Goal: Task Accomplishment & Management: Complete application form

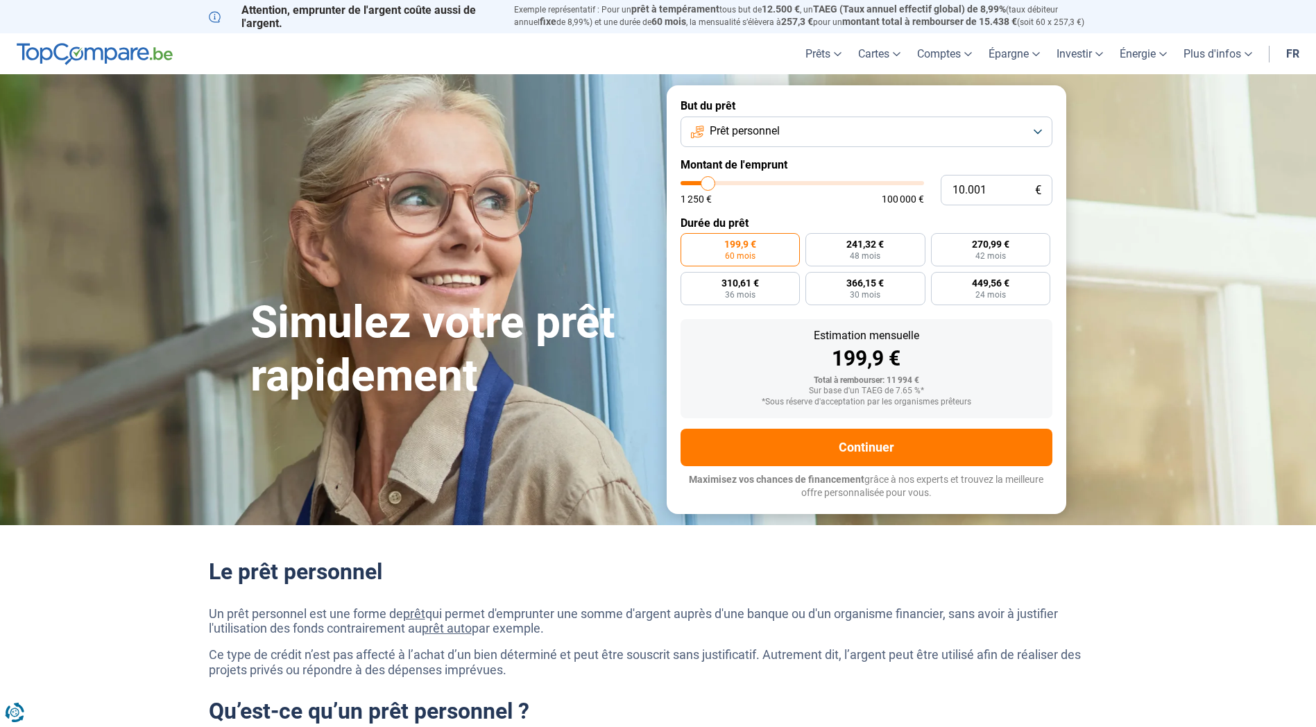
click at [794, 132] on button "Prêt personnel" at bounding box center [867, 132] width 372 height 31
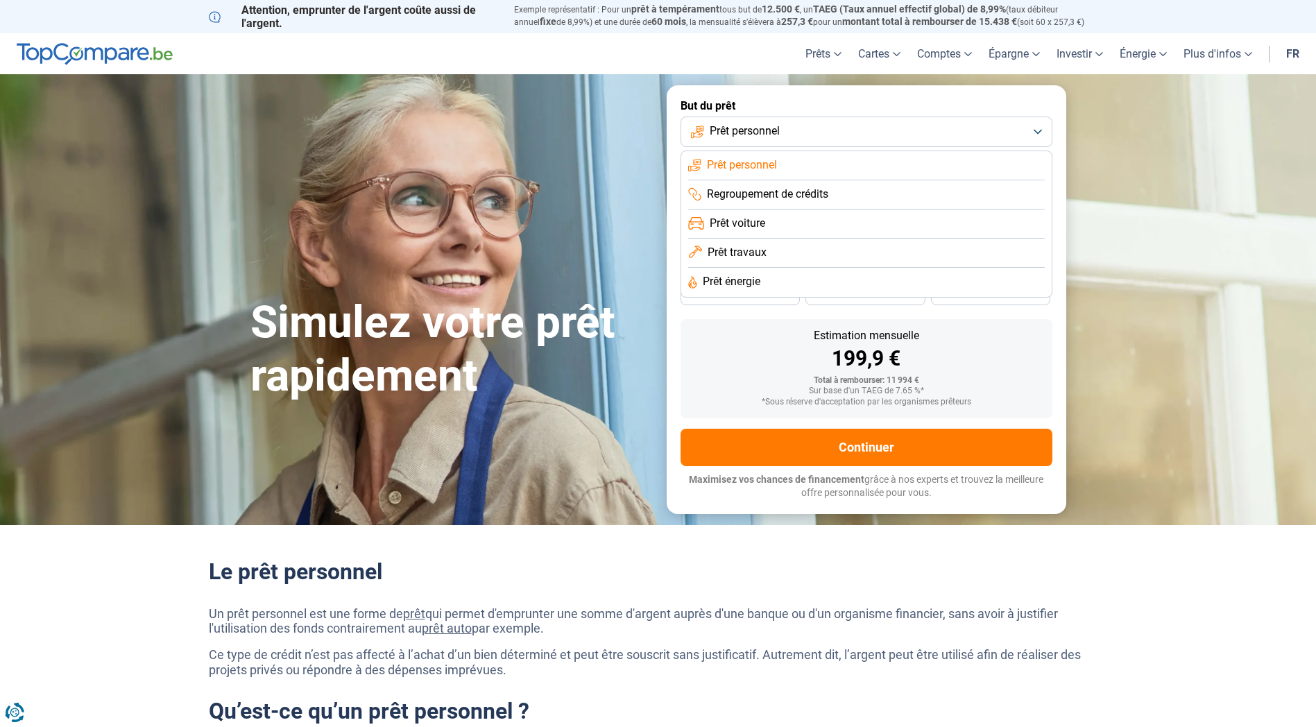
click at [778, 268] on li "Prêt travaux" at bounding box center [866, 282] width 357 height 29
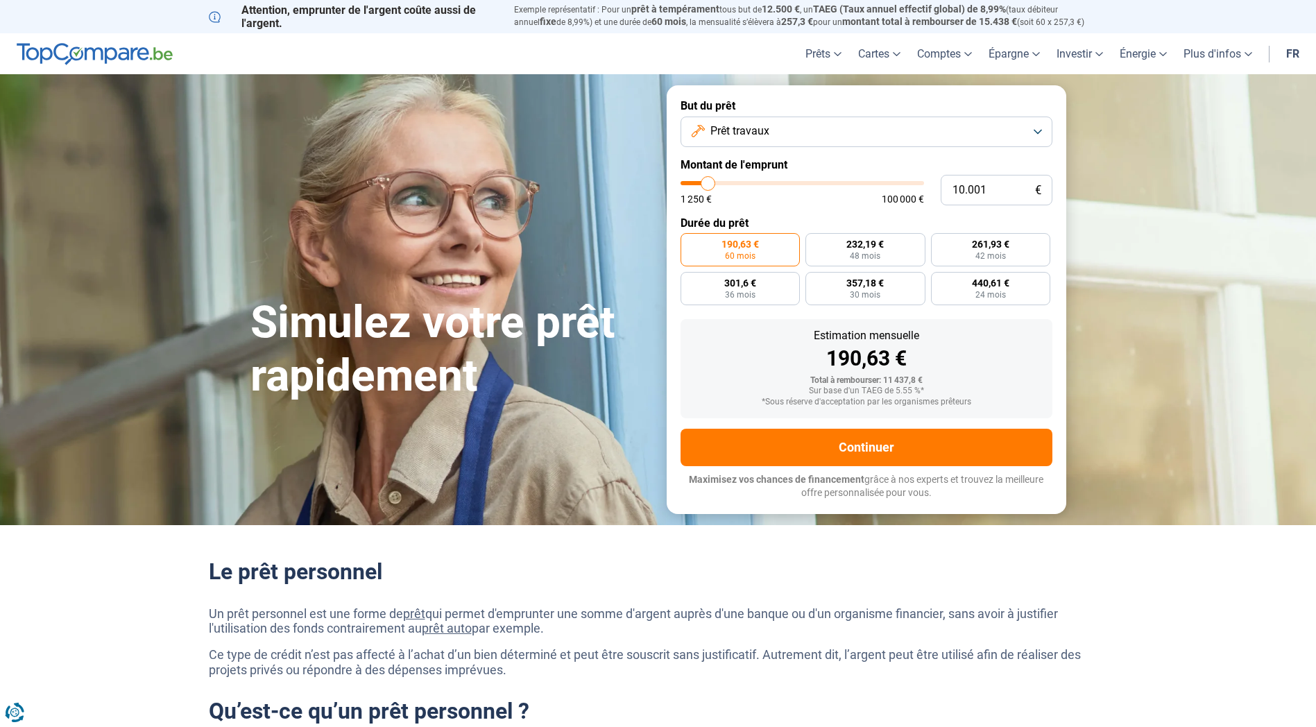
type input "17.750"
type input "17750"
type input "18.000"
type input "18000"
type input "19.000"
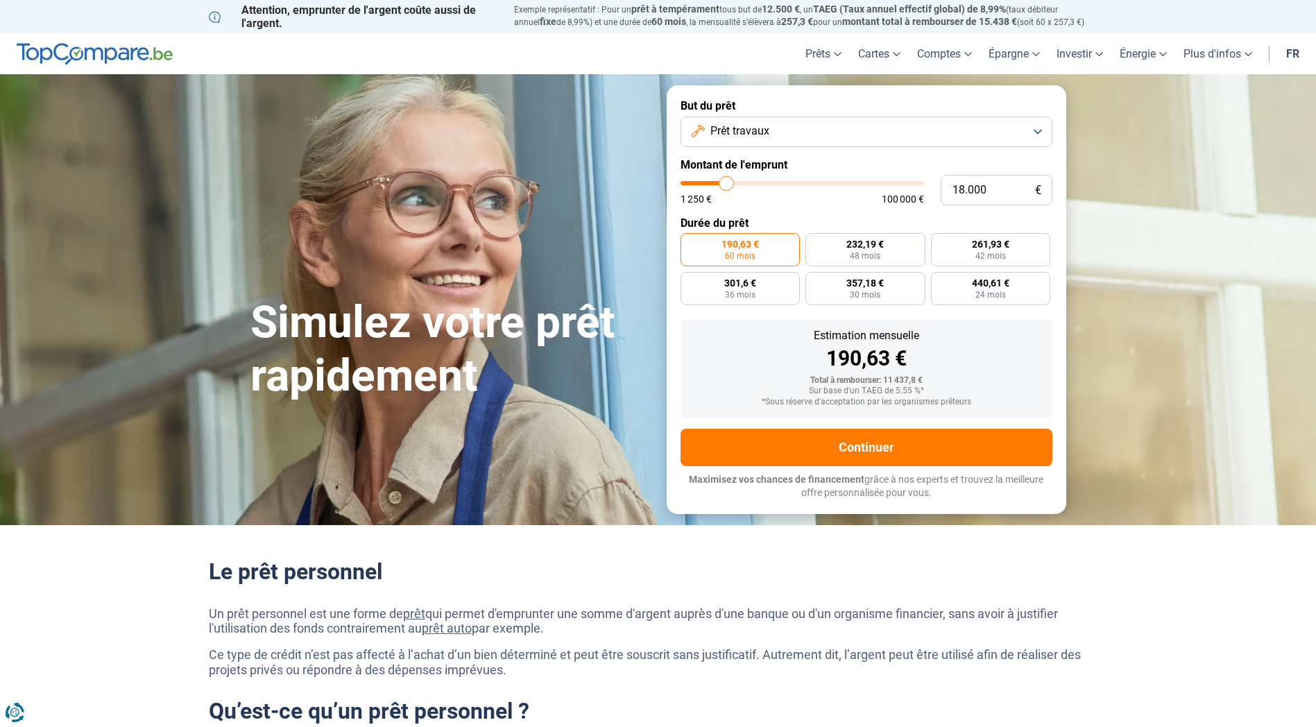
type input "19000"
type input "19.250"
type input "19250"
type input "20.000"
type input "20000"
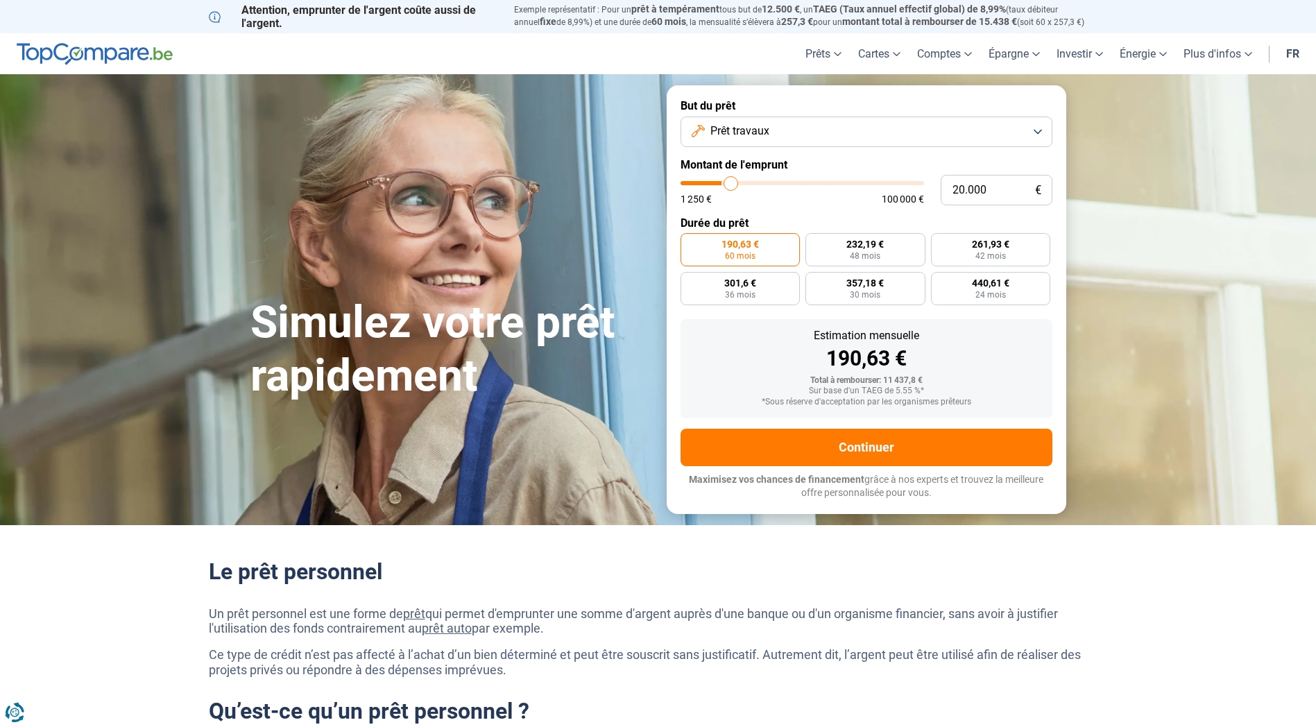
type input "20.250"
type input "20250"
type input "20.500"
type input "20500"
type input "20.750"
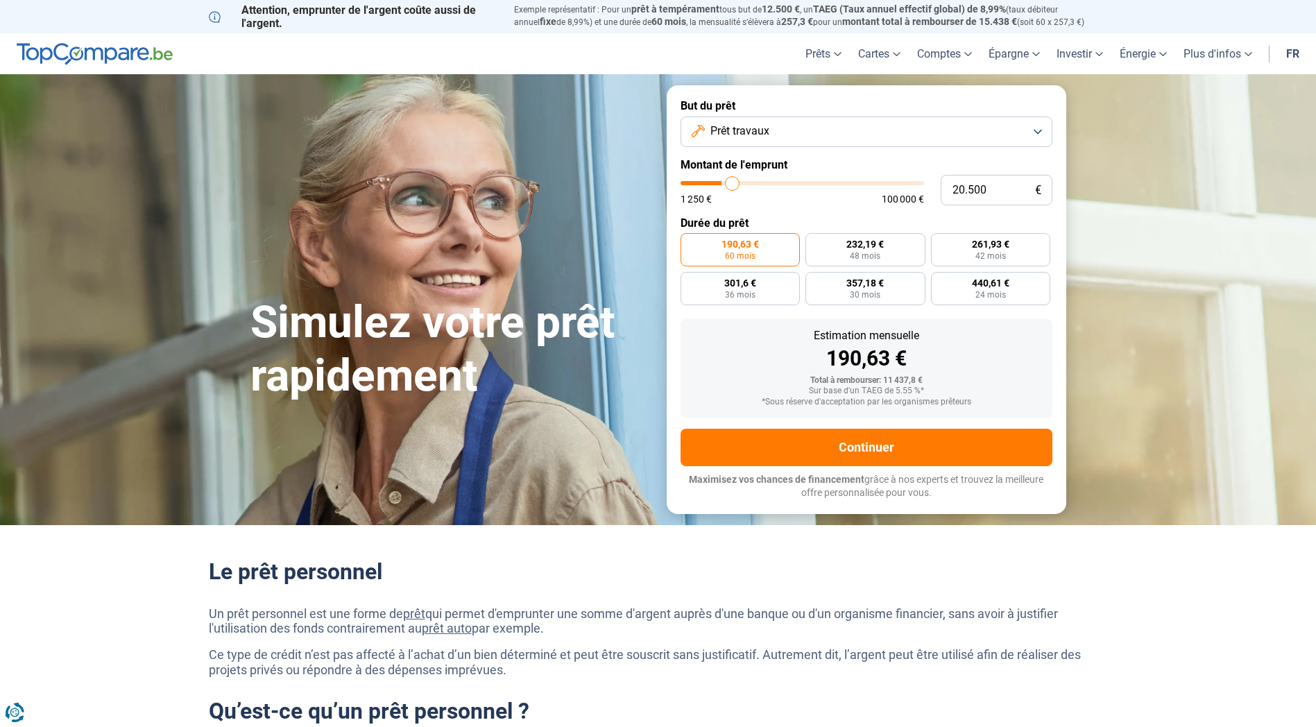
type input "20750"
type input "21.250"
type input "21250"
type input "21.500"
type input "21500"
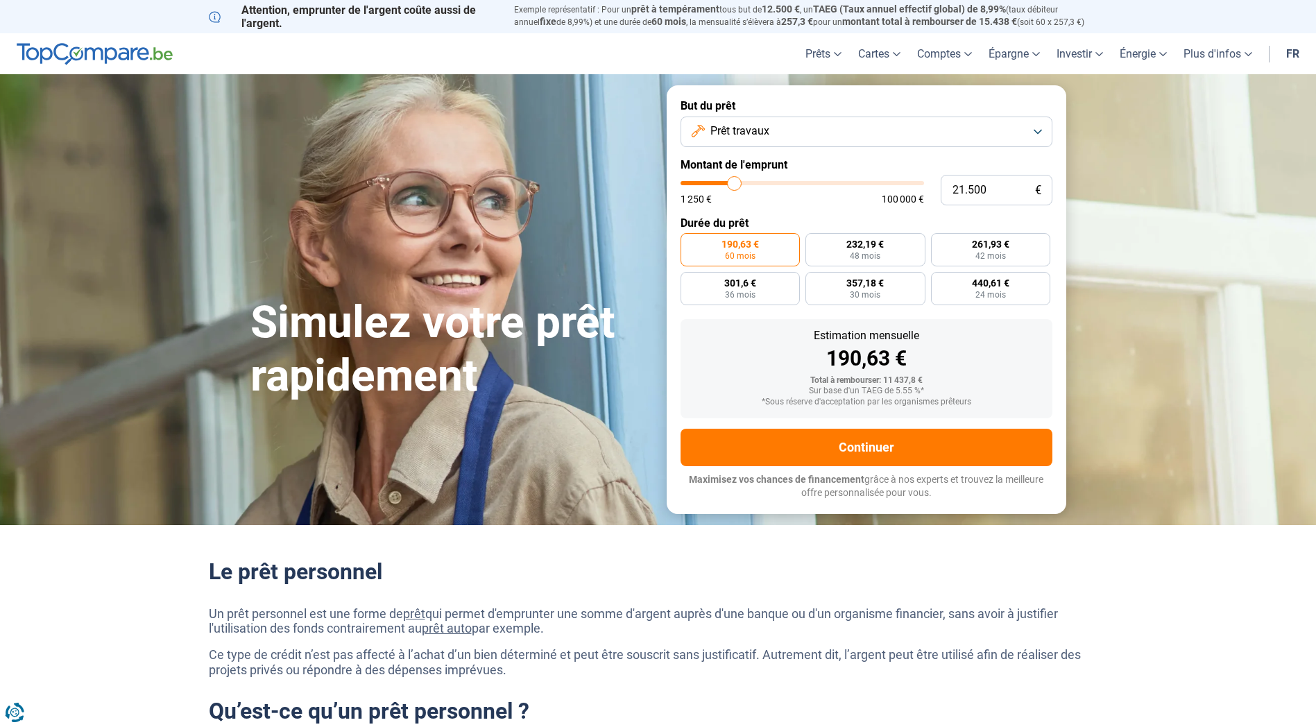
type input "20.750"
type input "20750"
type input "20.500"
type input "20500"
type input "20.000"
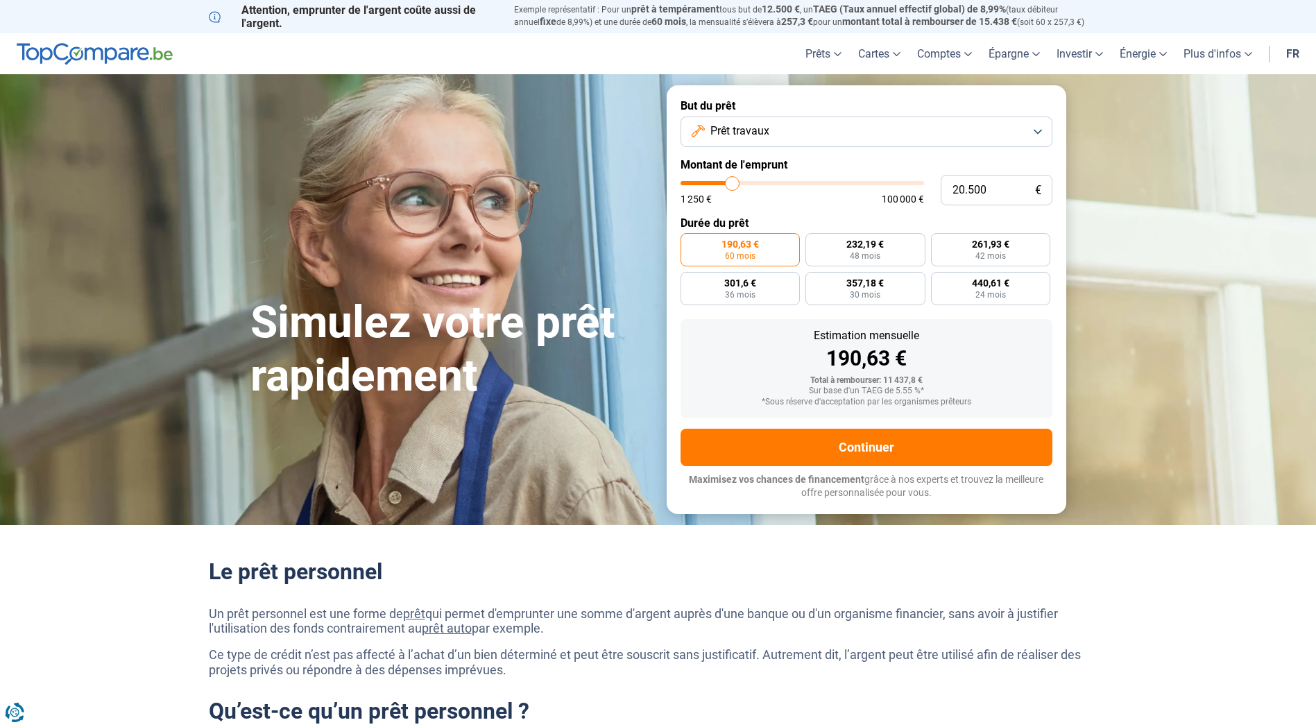
type input "20000"
type input "19.750"
type input "19750"
type input "19.250"
type input "19250"
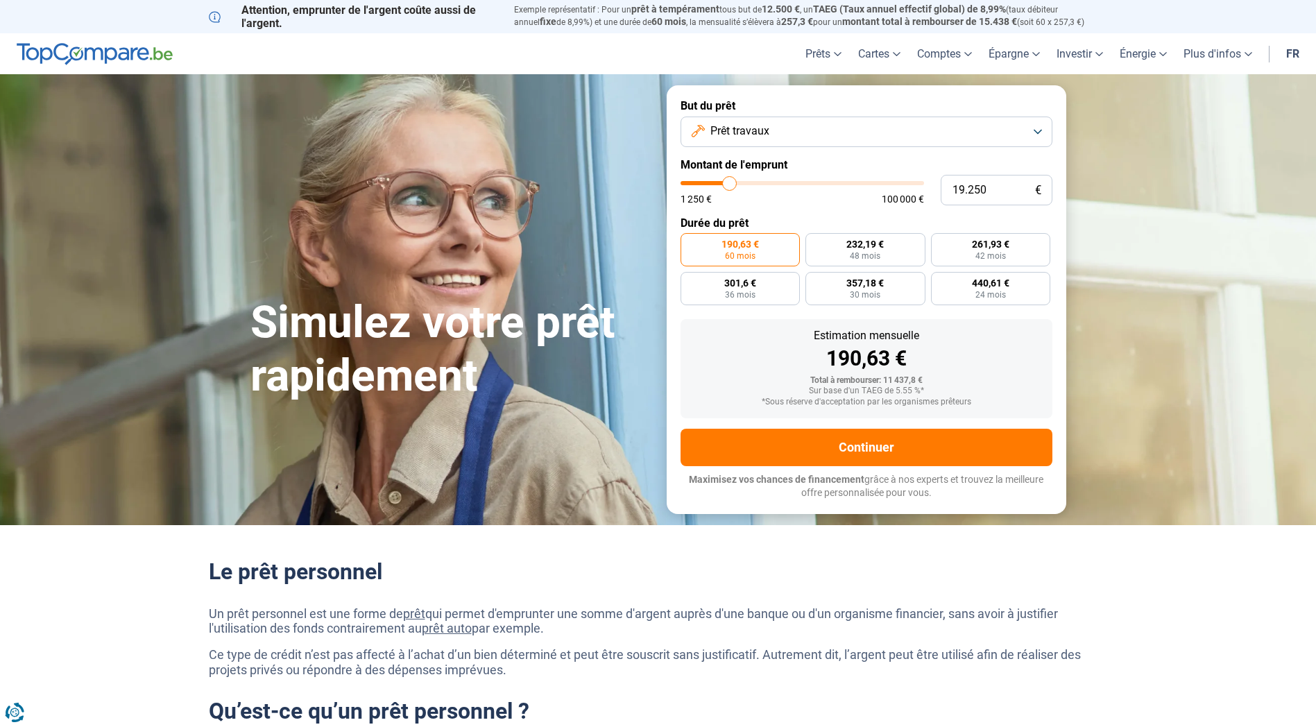
type input "19.000"
type input "19000"
click at [729, 182] on input "range" at bounding box center [803, 183] width 244 height 4
radio input "false"
click at [998, 295] on span "24 mois" at bounding box center [1005, 295] width 31 height 8
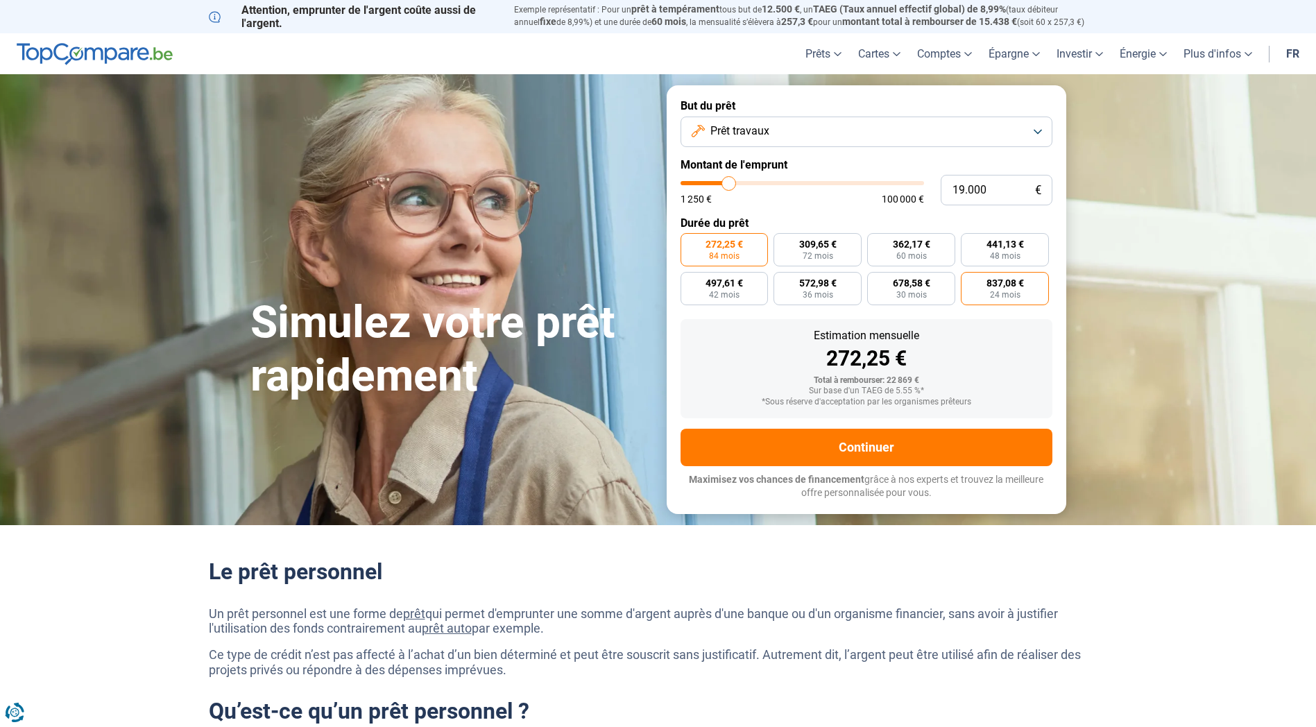
click at [970, 281] on input "837,08 € 24 mois" at bounding box center [965, 276] width 9 height 9
radio input "true"
click at [737, 249] on span "272,25 €" at bounding box center [724, 244] width 37 height 10
click at [690, 242] on input "272,25 € 84 mois" at bounding box center [685, 237] width 9 height 9
radio input "true"
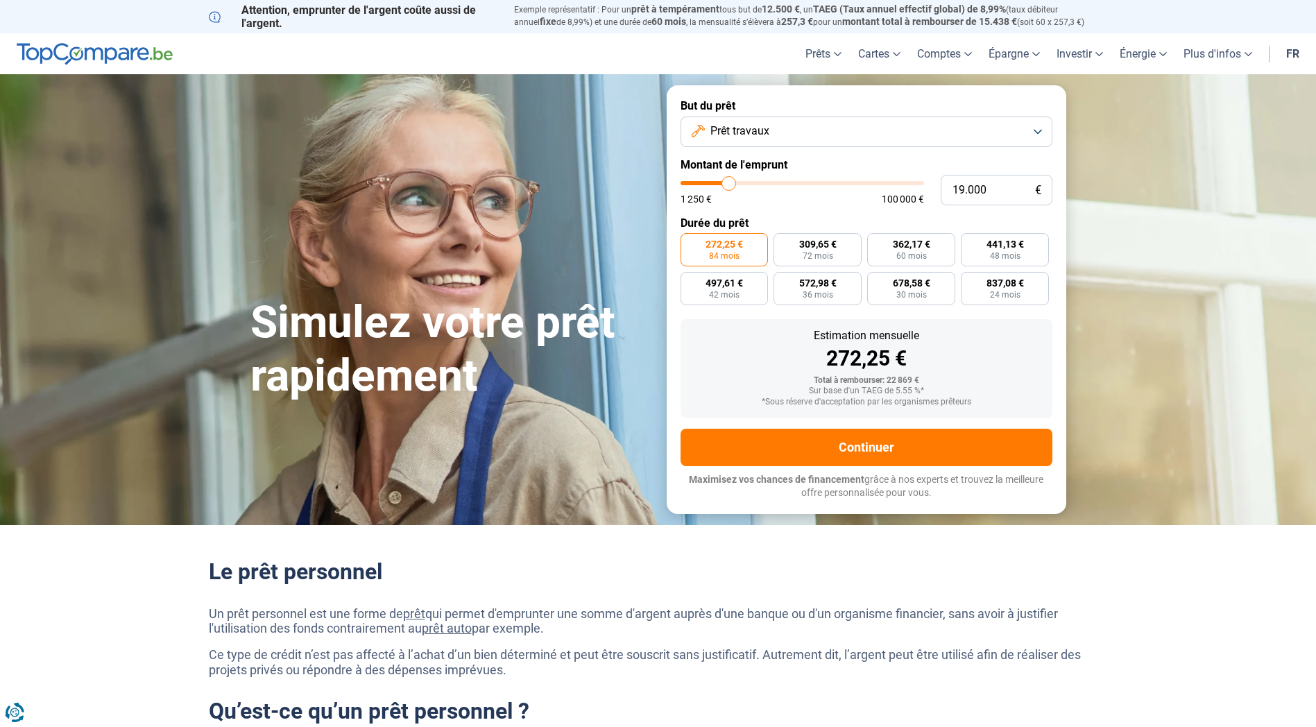
type input "17.750"
type input "17750"
type input "17.500"
type input "17500"
type input "16.500"
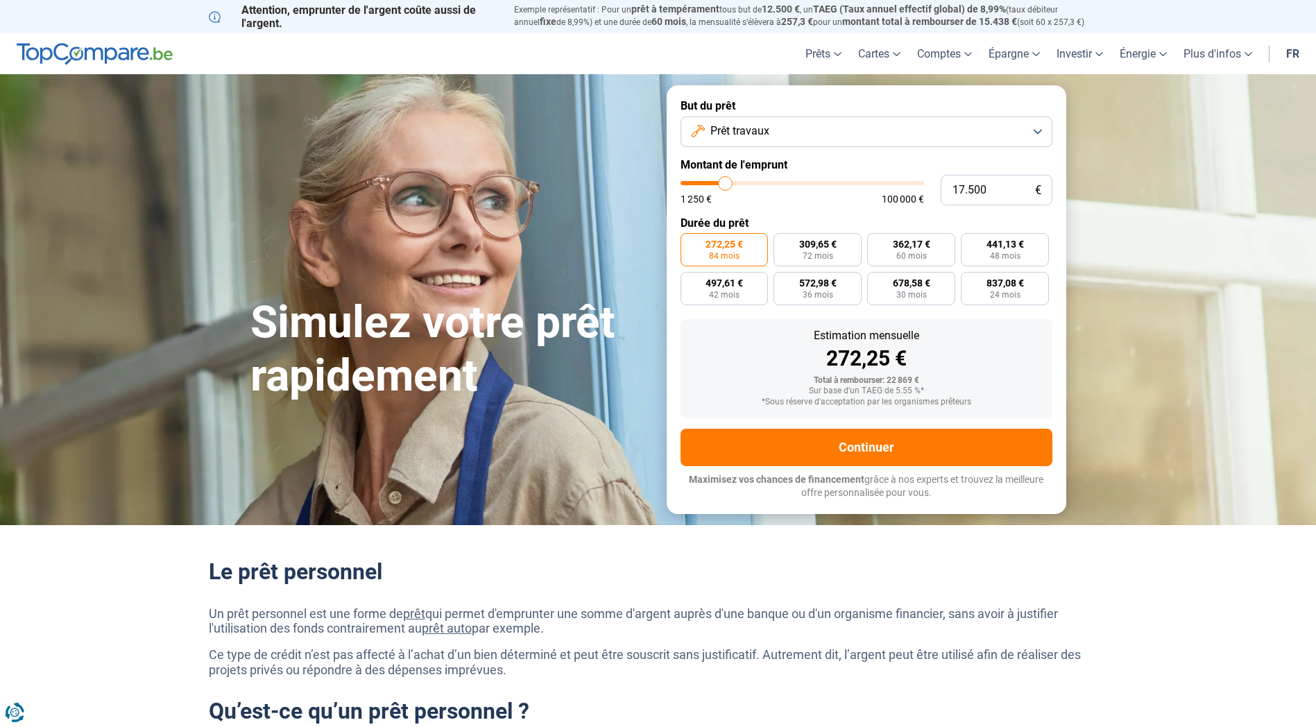
type input "16500"
type input "16.000"
type input "16000"
type input "15.500"
drag, startPoint x: 729, startPoint y: 181, endPoint x: 721, endPoint y: 181, distance: 8.3
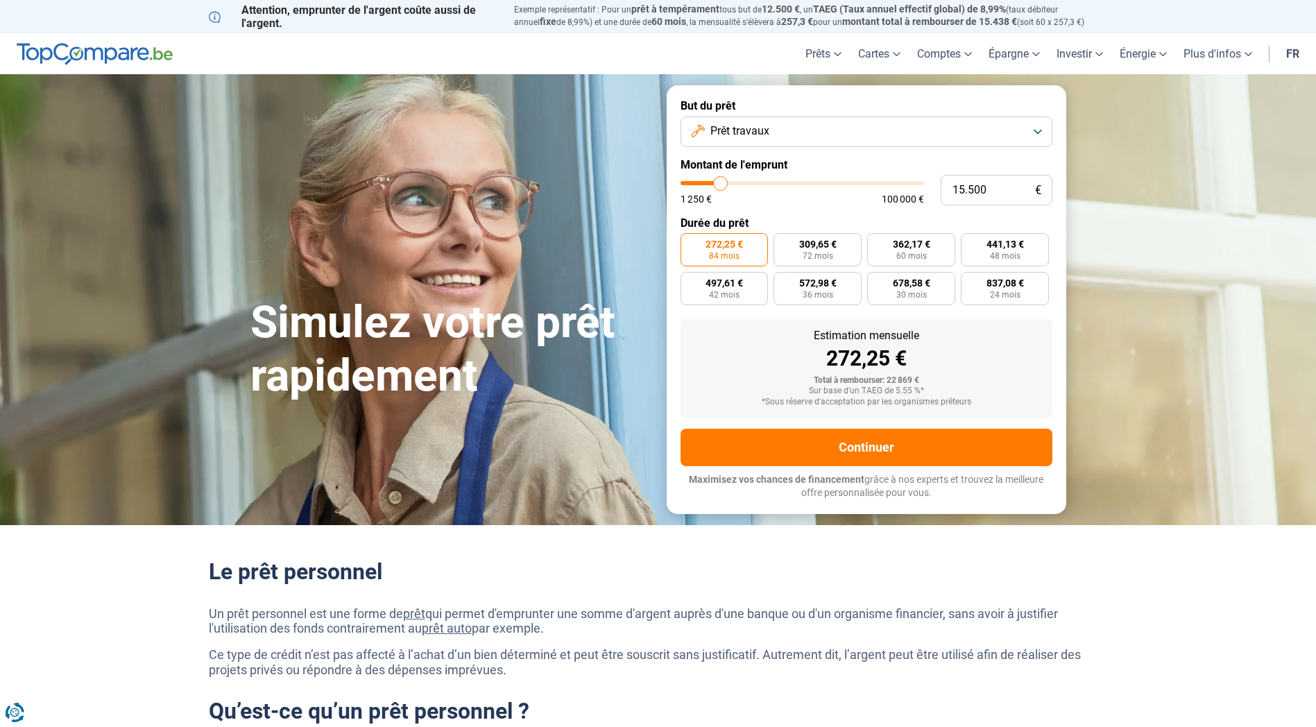
type input "15500"
click at [721, 181] on input "range" at bounding box center [803, 183] width 244 height 4
click at [733, 133] on span "Prêt travaux" at bounding box center [739, 130] width 59 height 15
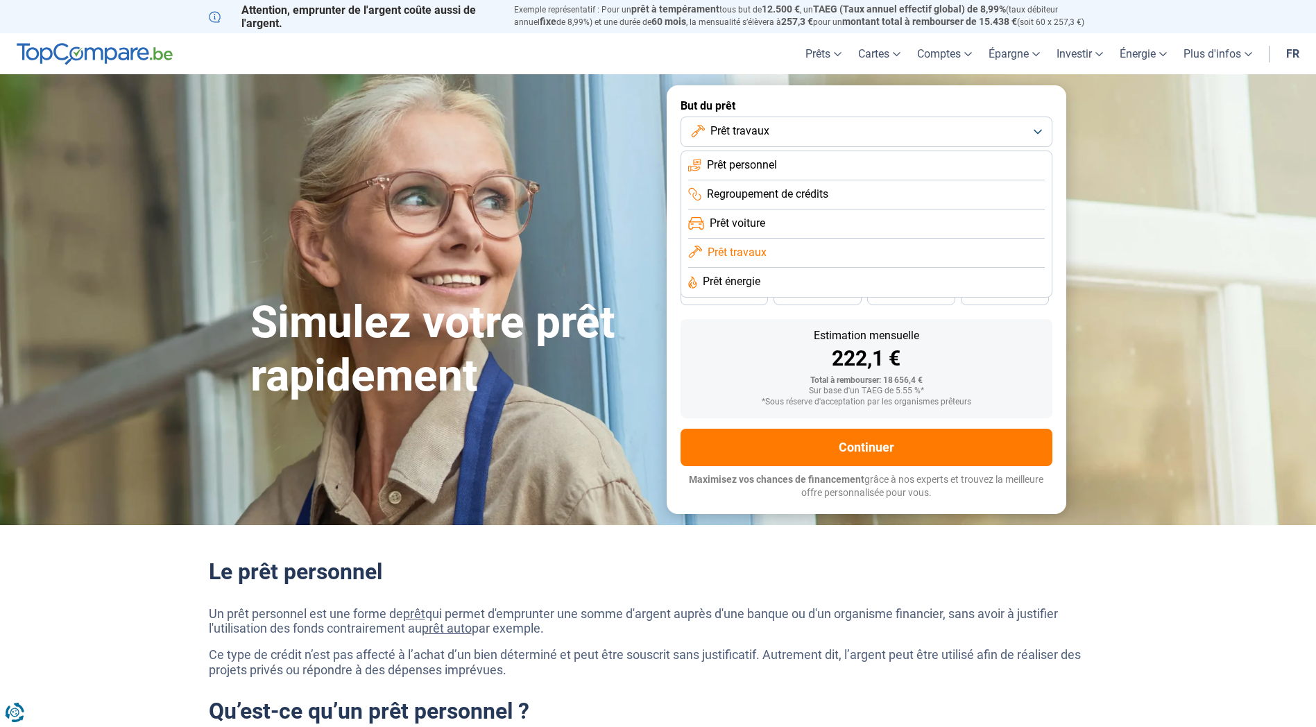
click at [733, 167] on span "Prêt personnel" at bounding box center [742, 164] width 70 height 15
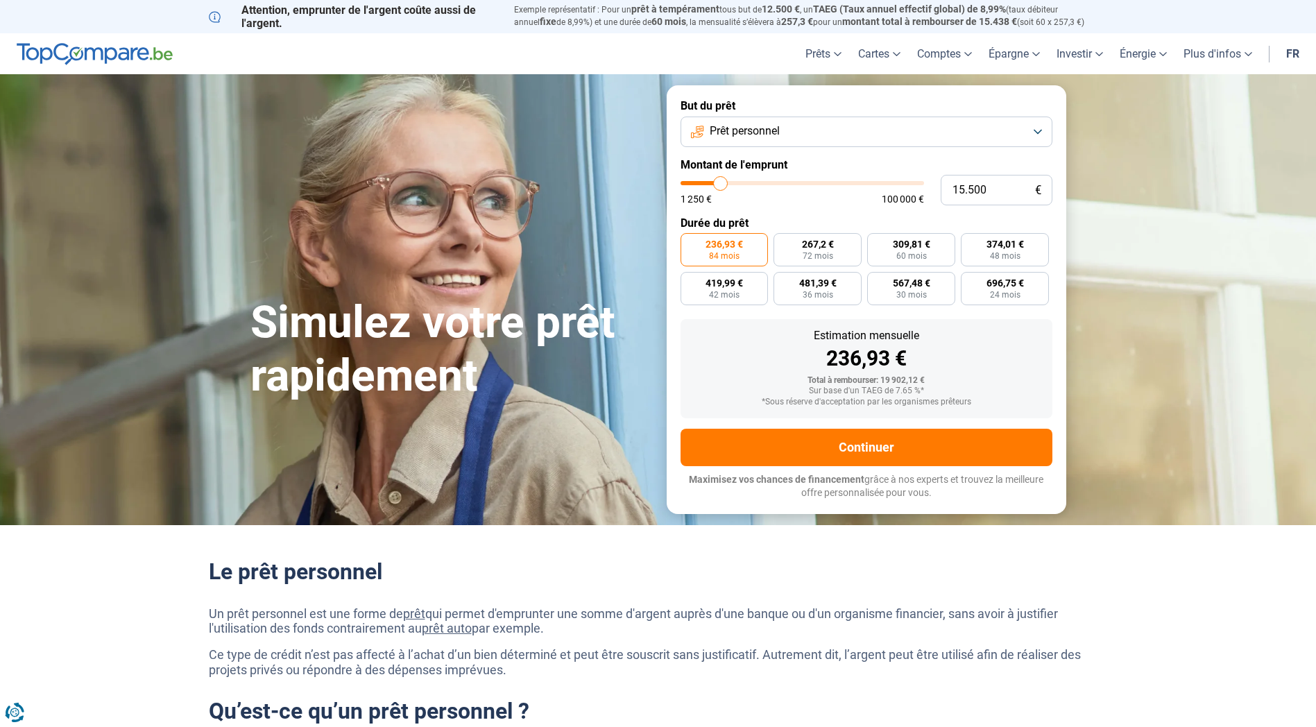
click at [748, 119] on button "Prêt personnel" at bounding box center [867, 132] width 372 height 31
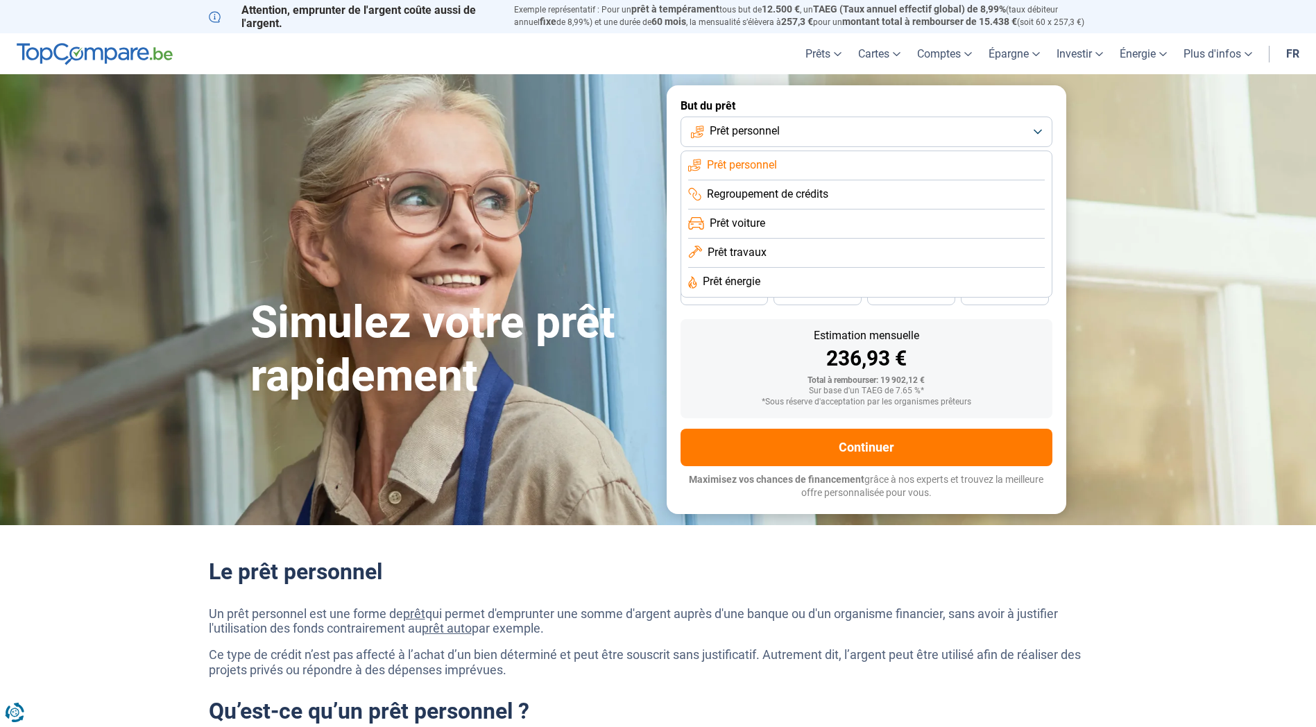
click at [740, 216] on span "Prêt voiture" at bounding box center [738, 223] width 56 height 15
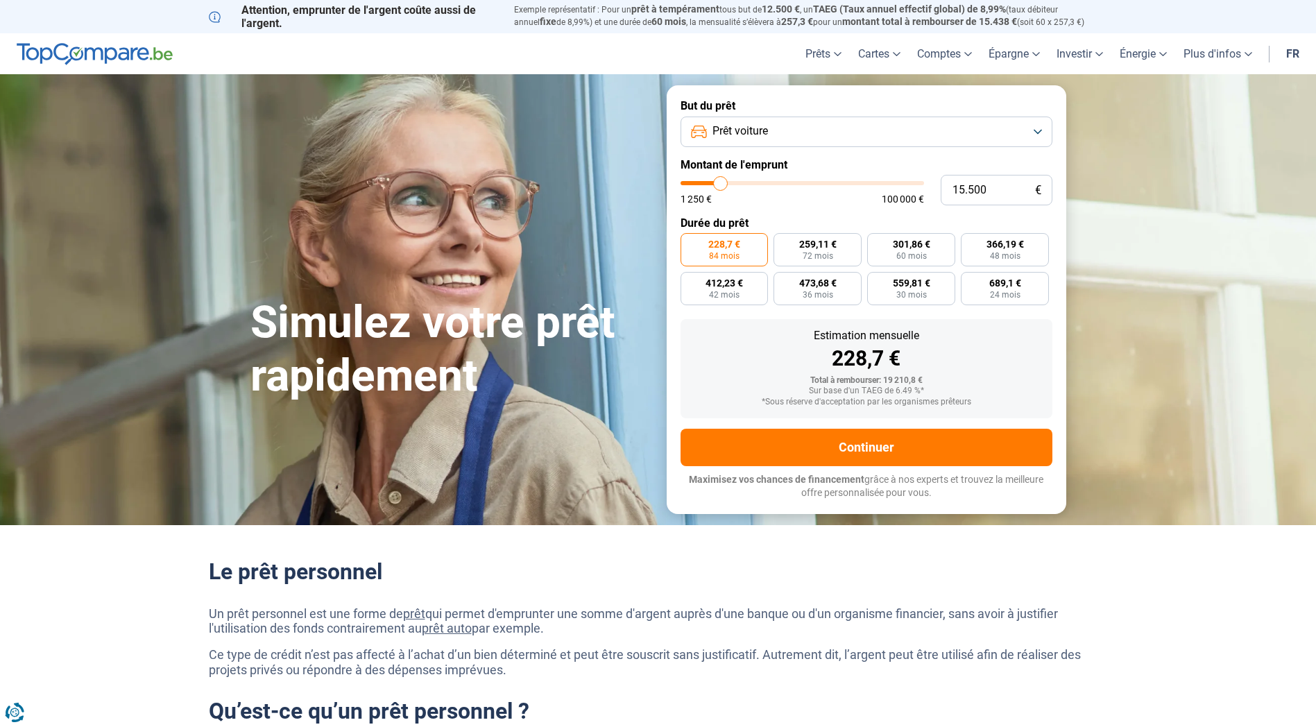
click at [752, 127] on span "Prêt voiture" at bounding box center [741, 130] width 56 height 15
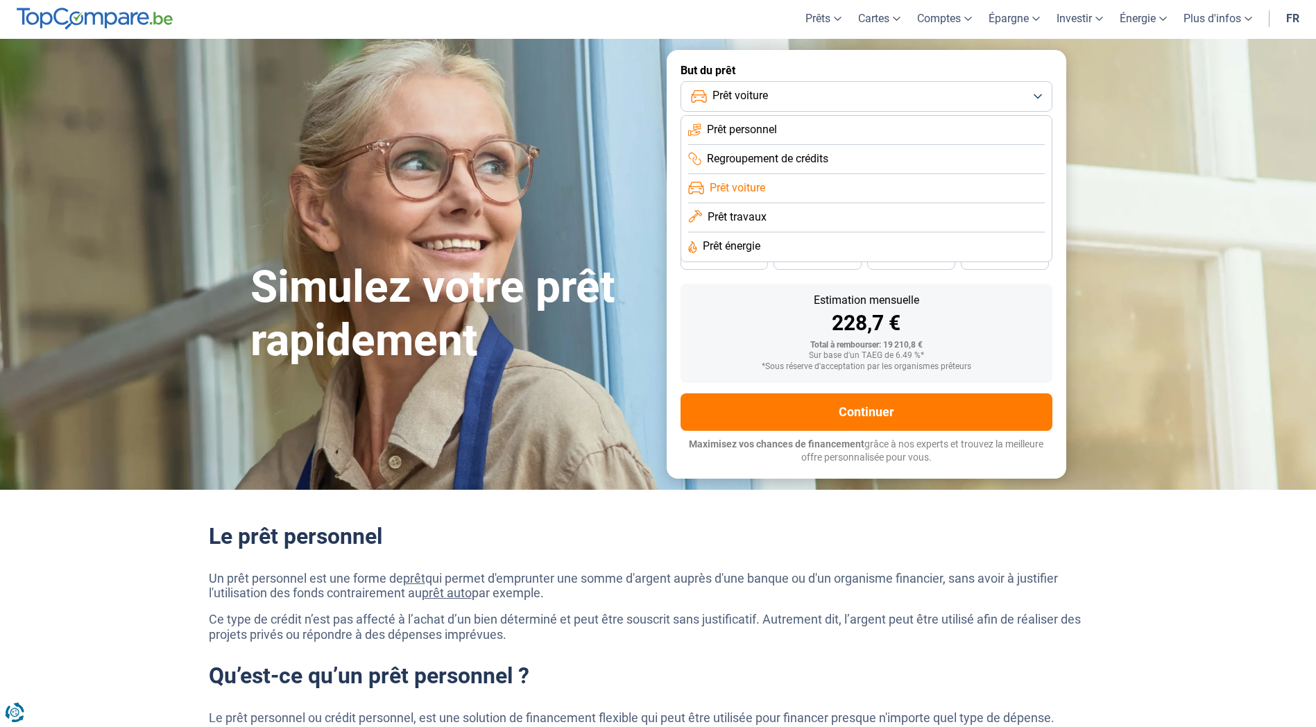
scroll to position [69, 0]
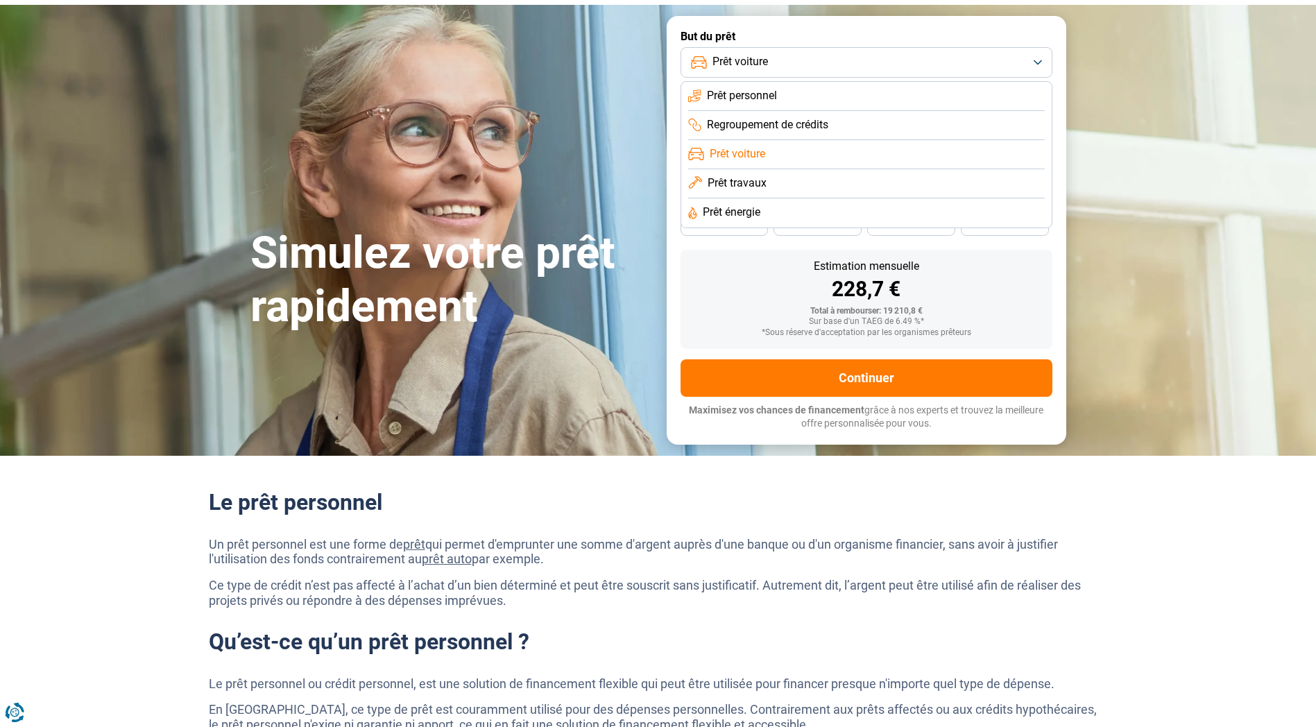
click at [746, 177] on span "Prêt travaux" at bounding box center [737, 183] width 59 height 15
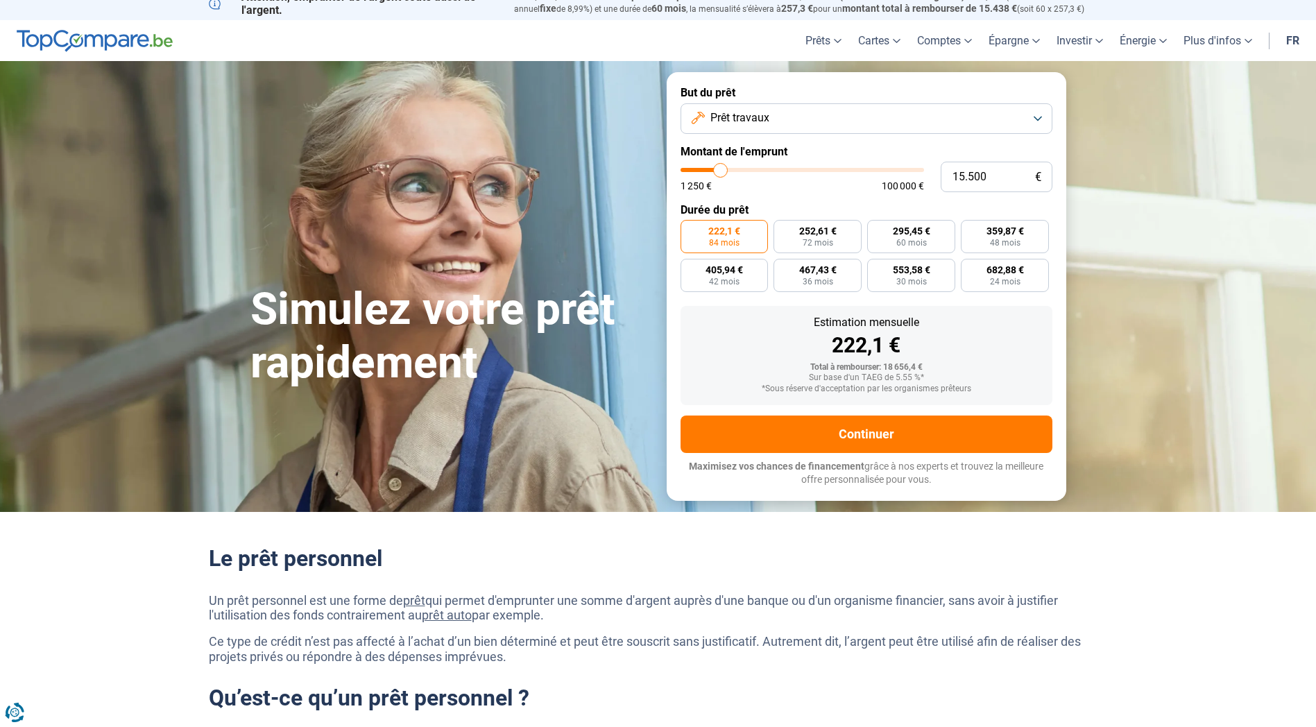
scroll to position [0, 0]
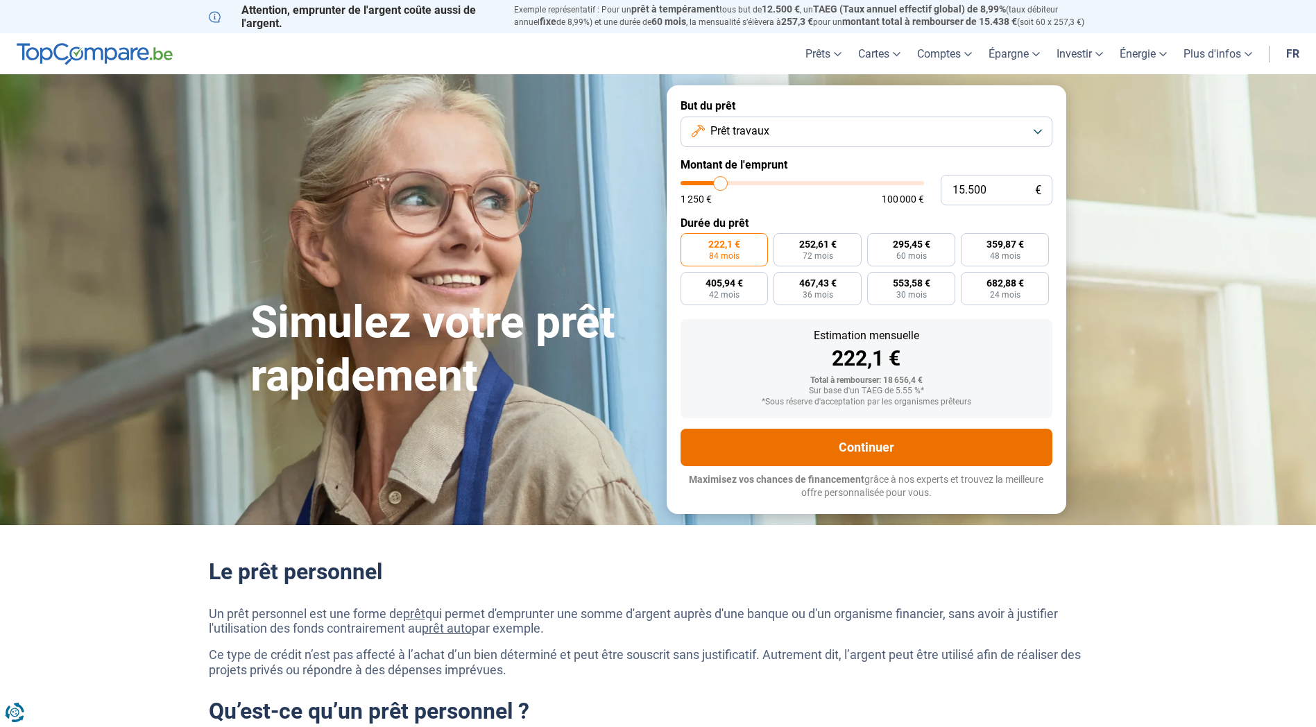
click at [734, 442] on button "Continuer" at bounding box center [867, 447] width 372 height 37
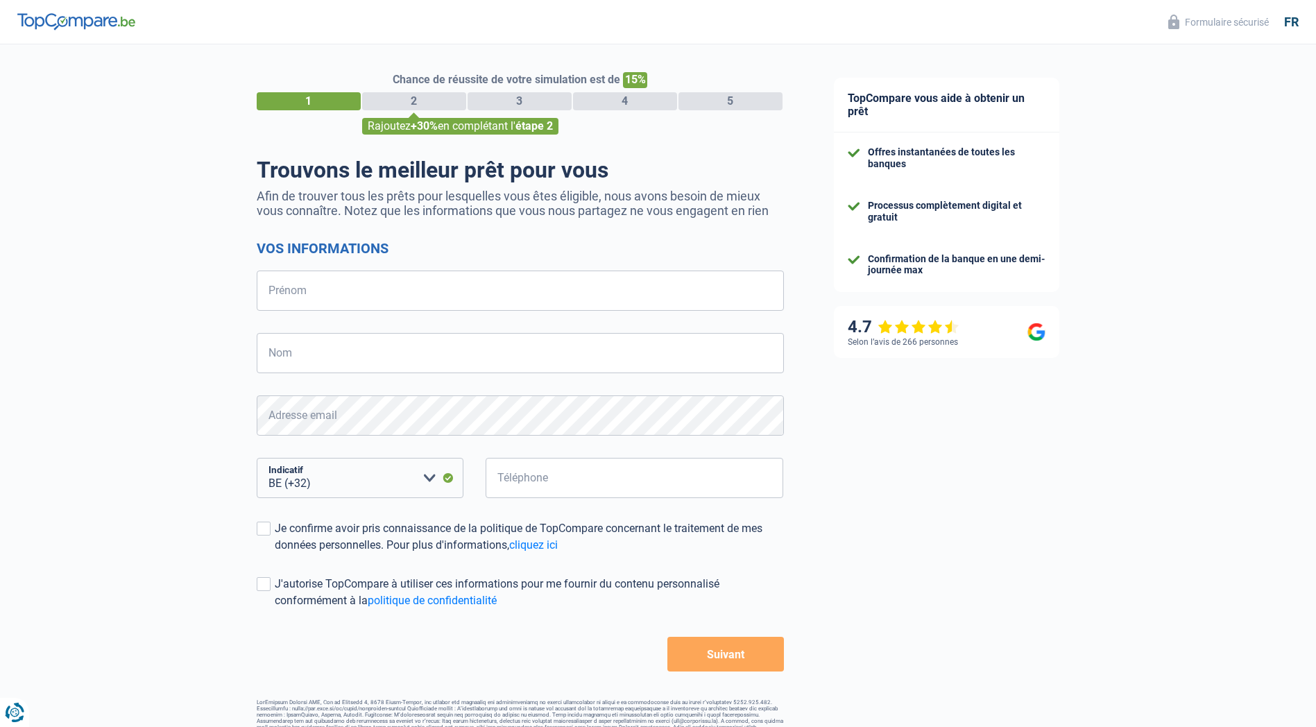
select select "32"
